Goal: Find specific page/section: Find specific page/section

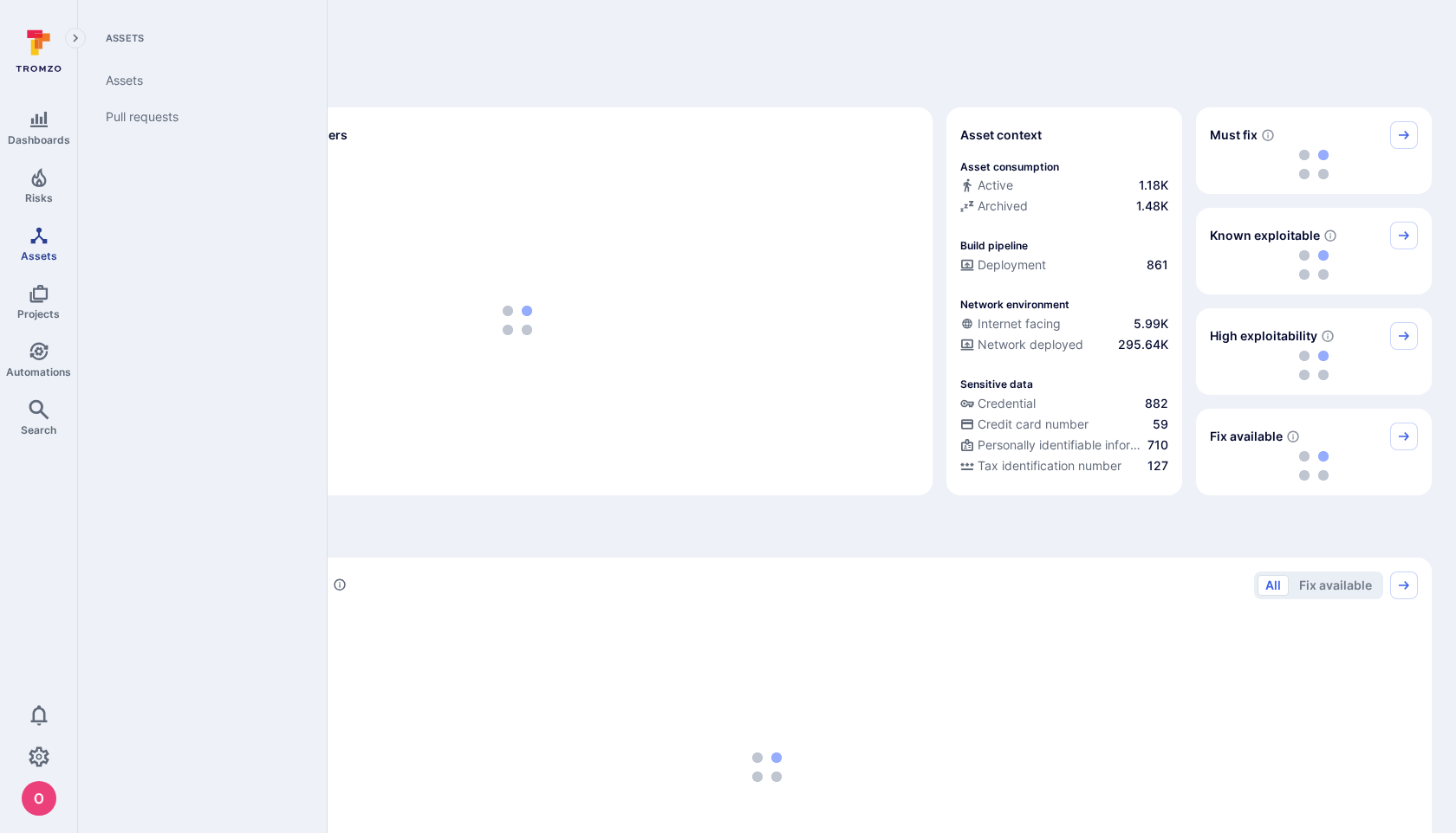
click at [47, 257] on span "Assets" at bounding box center [38, 256] width 36 height 13
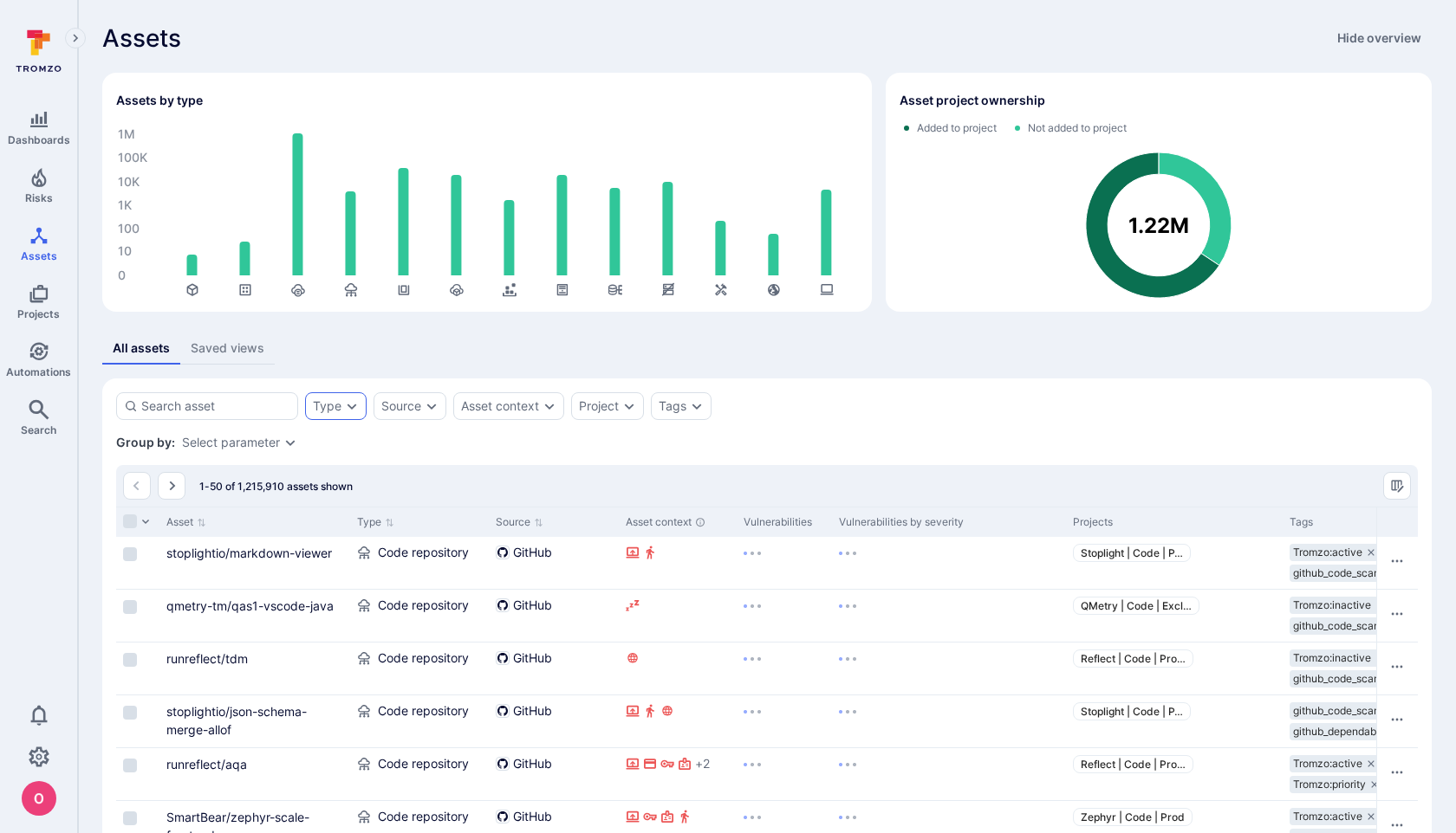
click at [347, 409] on icon "Expand dropdown" at bounding box center [352, 406] width 14 height 14
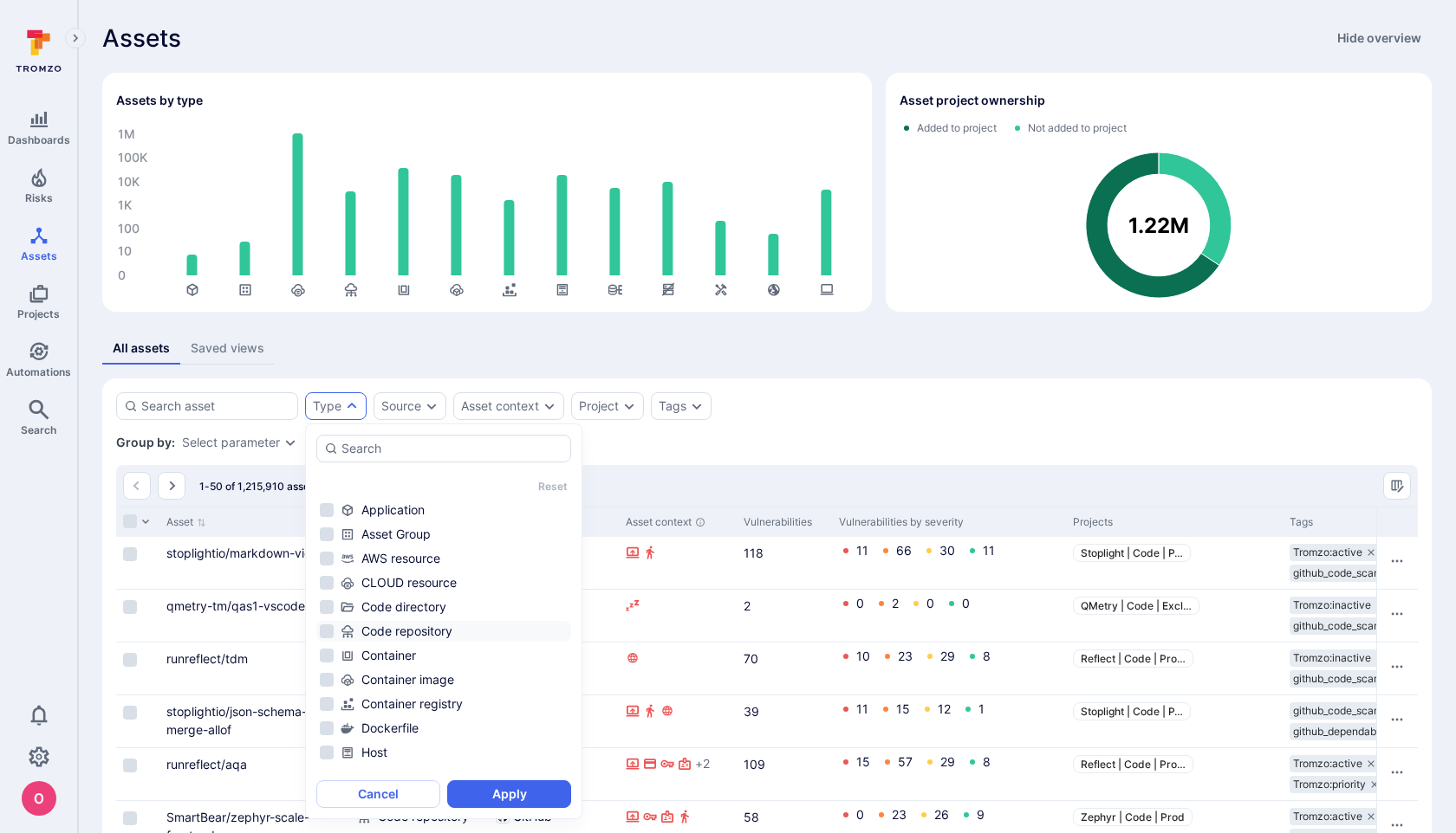
scroll to position [24, 0]
click at [325, 631] on li "Container" at bounding box center [443, 631] width 255 height 20
click at [498, 794] on button "Apply" at bounding box center [508, 794] width 124 height 27
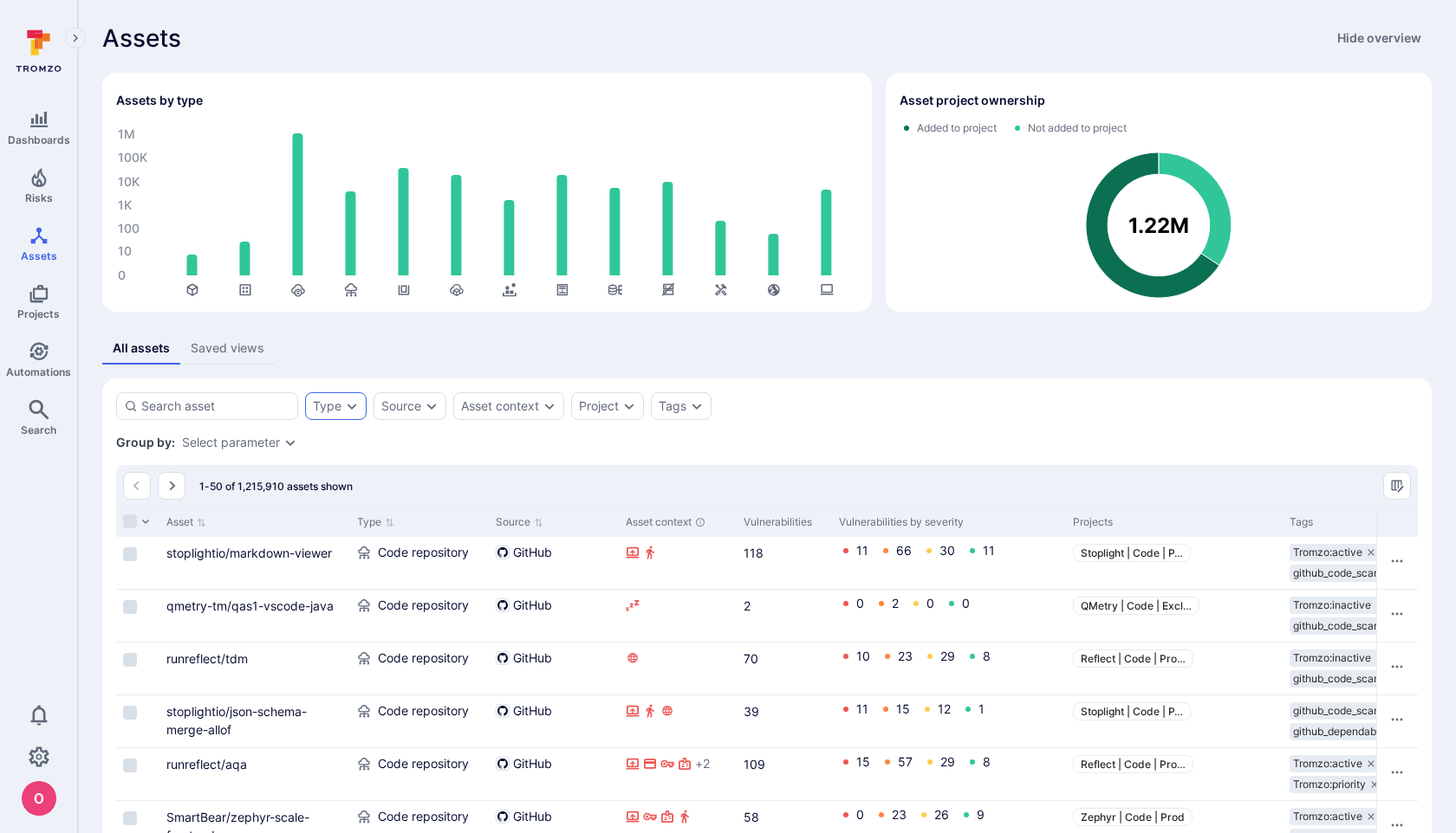
click at [326, 405] on div "Type" at bounding box center [327, 406] width 28 height 14
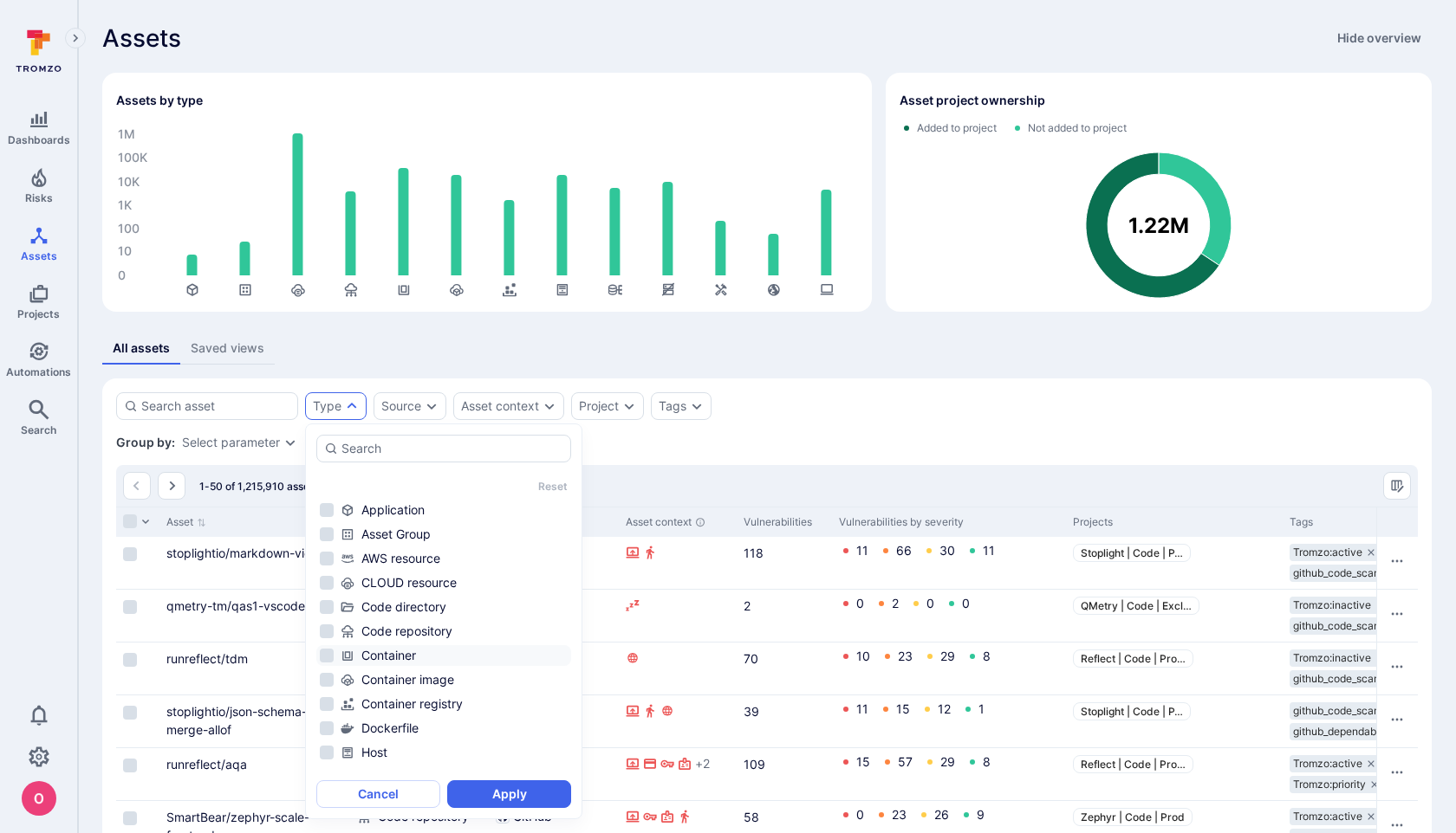
click at [330, 652] on li "Container" at bounding box center [443, 655] width 255 height 20
click at [504, 796] on button "Apply" at bounding box center [508, 794] width 124 height 27
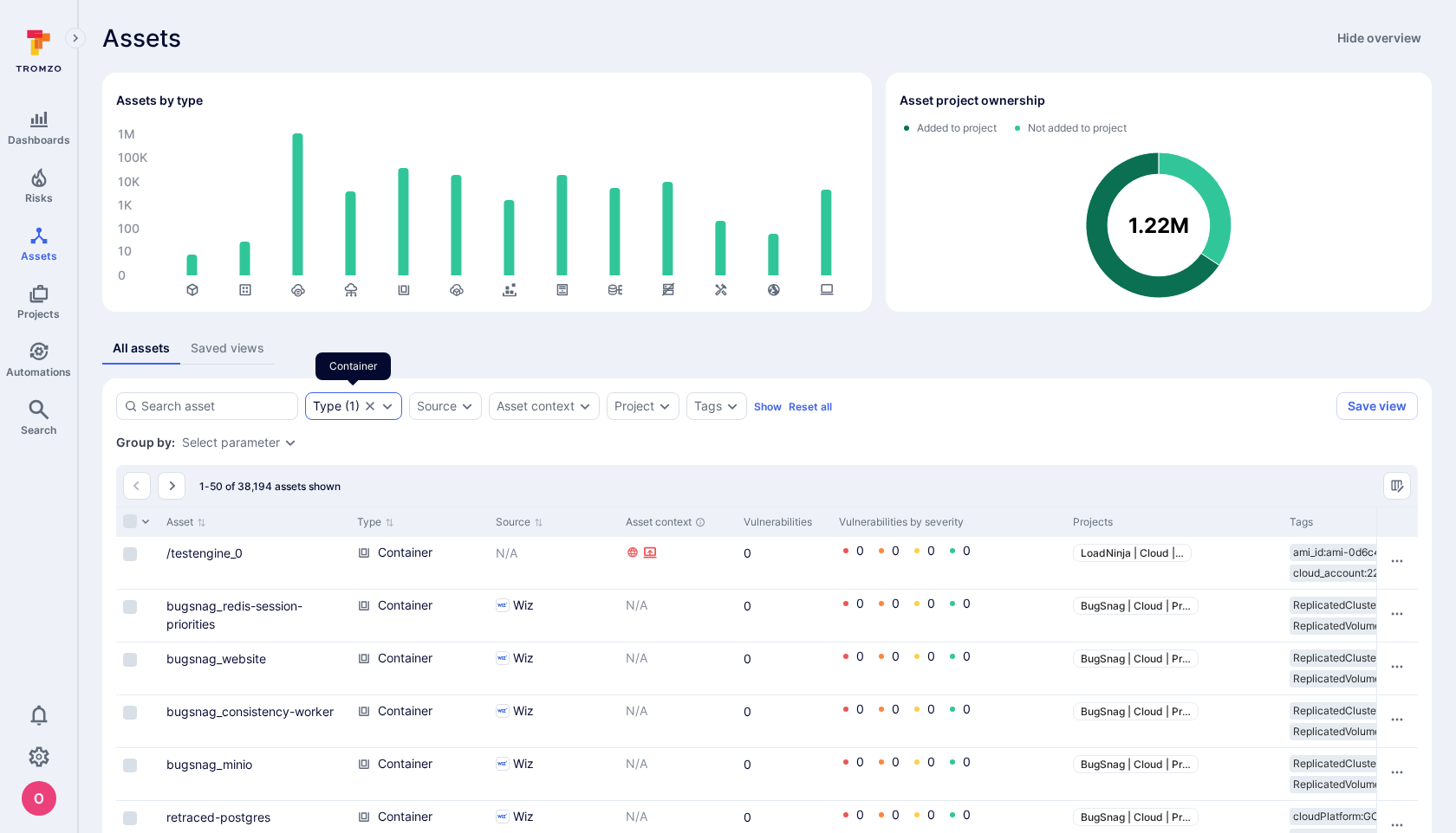
click at [385, 409] on icon "Expand dropdown" at bounding box center [387, 406] width 14 height 14
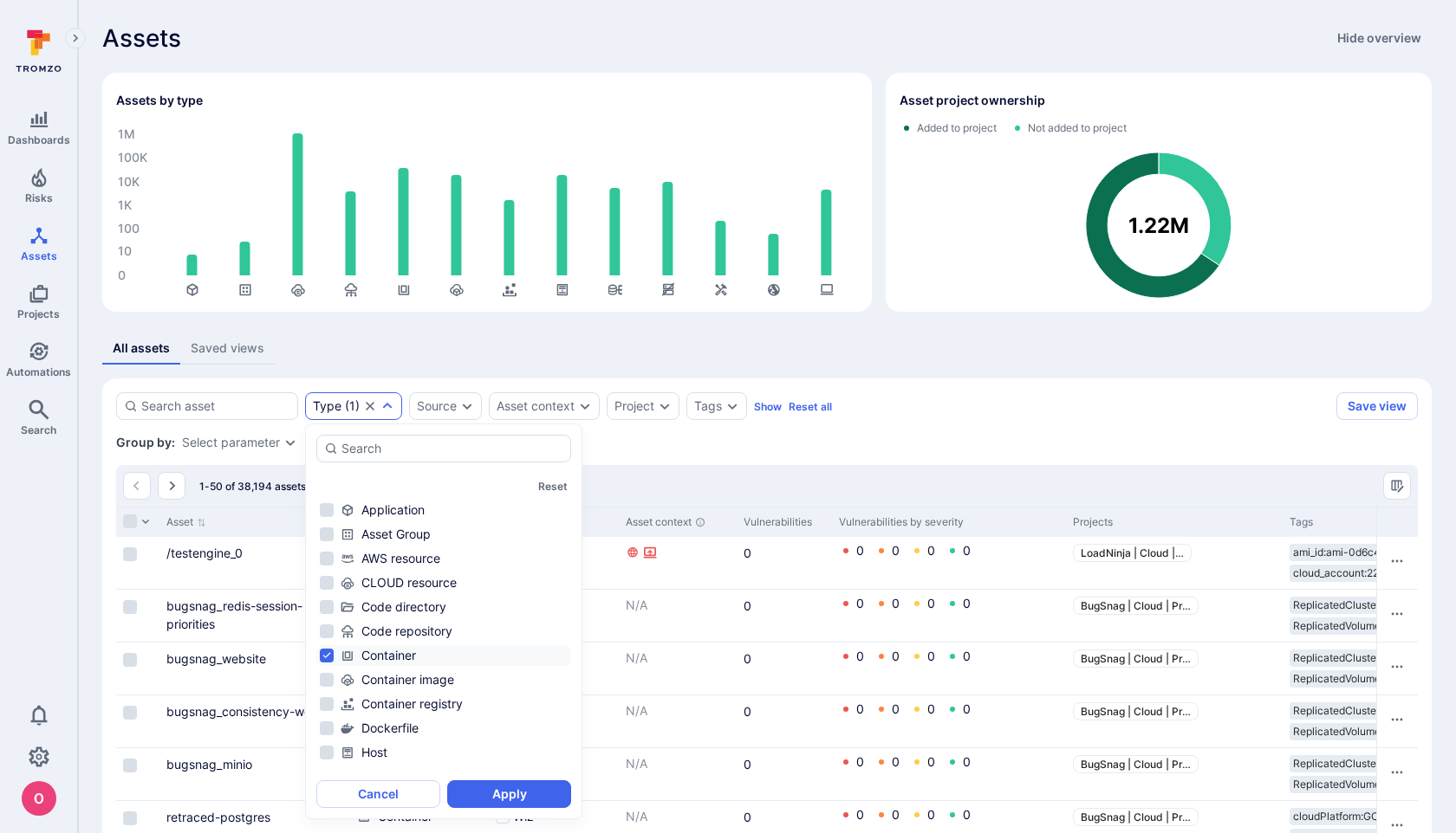
click at [322, 654] on li "Container" at bounding box center [443, 655] width 255 height 20
click at [327, 686] on li "Container image" at bounding box center [443, 680] width 255 height 20
click at [507, 800] on button "Apply" at bounding box center [508, 794] width 124 height 27
